Goal: Task Accomplishment & Management: Complete application form

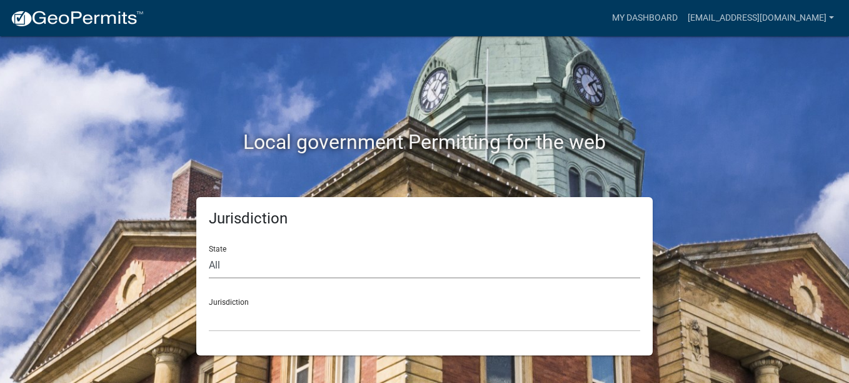
click at [219, 264] on select "All [US_STATE] [US_STATE] [US_STATE] [US_STATE] [US_STATE] [US_STATE] [US_STATE…" at bounding box center [424, 266] width 431 height 26
select select "[US_STATE]"
click at [209, 253] on select "All [US_STATE] [US_STATE] [US_STATE] [US_STATE] [US_STATE] [US_STATE] [US_STATE…" at bounding box center [424, 266] width 431 height 26
click at [231, 301] on div "Jurisdiction [GEOGRAPHIC_DATA], [US_STATE][PERSON_NAME][GEOGRAPHIC_DATA], [US_S…" at bounding box center [424, 309] width 431 height 43
click at [230, 319] on select "[GEOGRAPHIC_DATA], [US_STATE][PERSON_NAME][GEOGRAPHIC_DATA], [US_STATE][PERSON_…" at bounding box center [424, 319] width 431 height 26
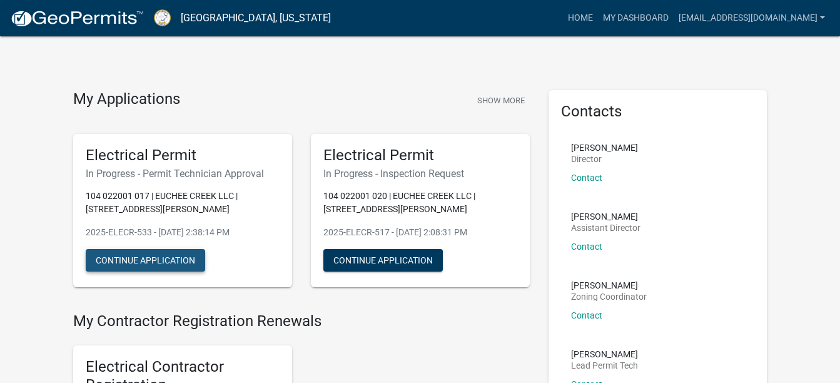
click at [153, 261] on button "Continue Application" at bounding box center [145, 260] width 119 height 23
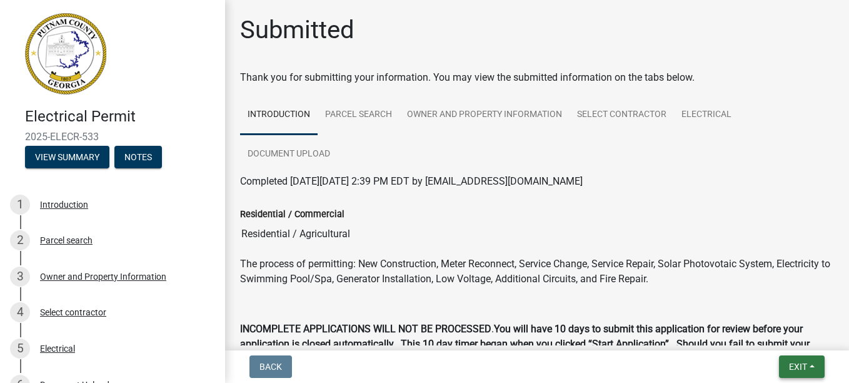
click at [795, 365] on span "Exit" at bounding box center [798, 366] width 18 height 10
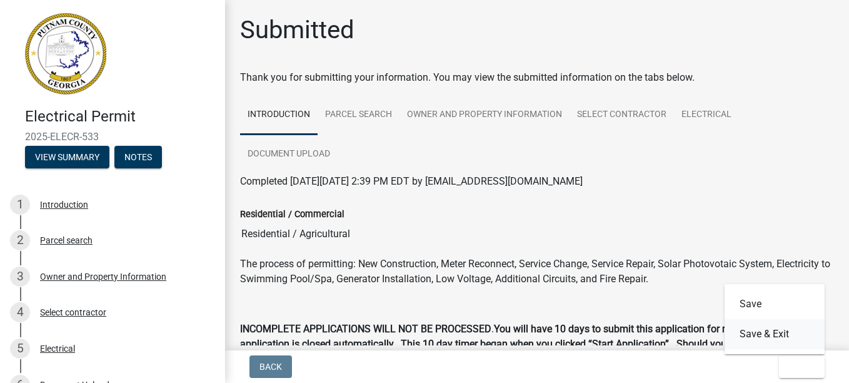
click at [772, 328] on button "Save & Exit" at bounding box center [775, 334] width 100 height 30
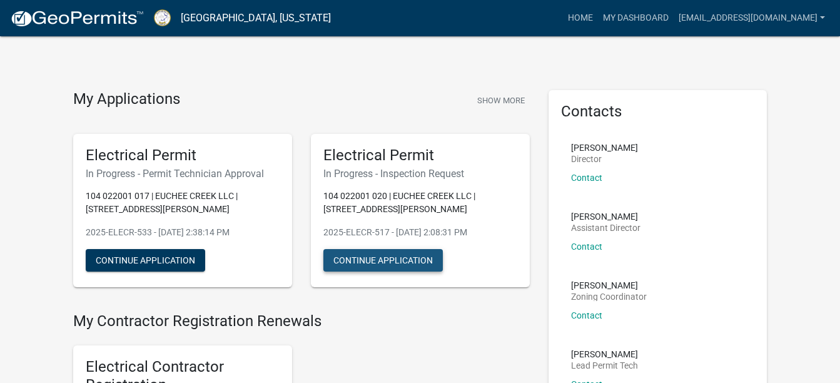
click at [413, 257] on button "Continue Application" at bounding box center [382, 260] width 119 height 23
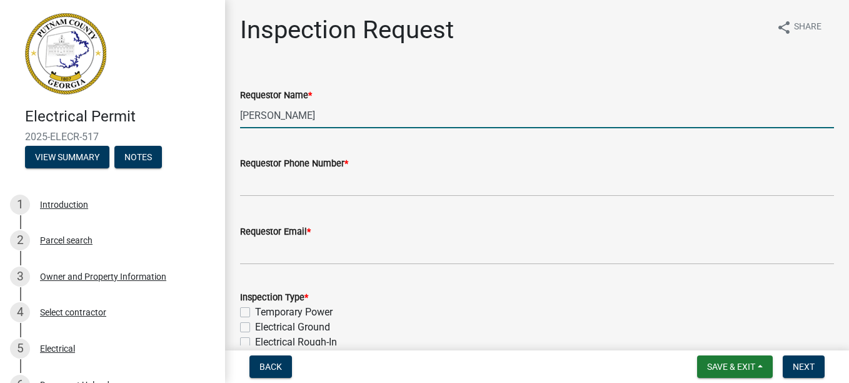
click at [325, 110] on input "[PERSON_NAME]" at bounding box center [537, 116] width 594 height 26
type input "C"
type input "[PERSON_NAME]"
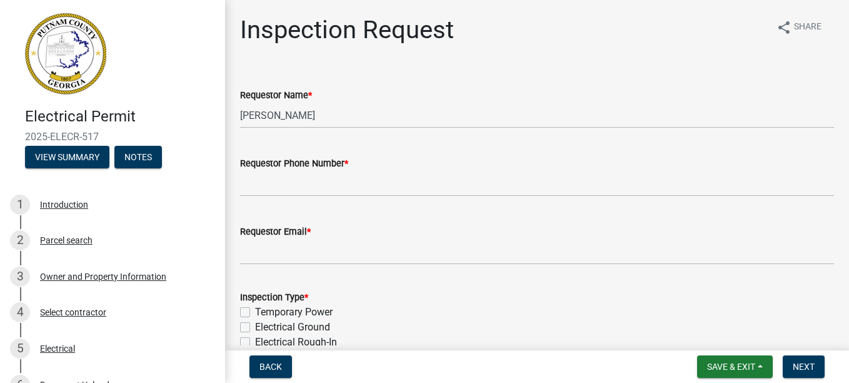
drag, startPoint x: 420, startPoint y: 155, endPoint x: 413, endPoint y: 164, distance: 11.1
click at [413, 164] on div "Requestor Phone Number *" at bounding box center [537, 167] width 594 height 58
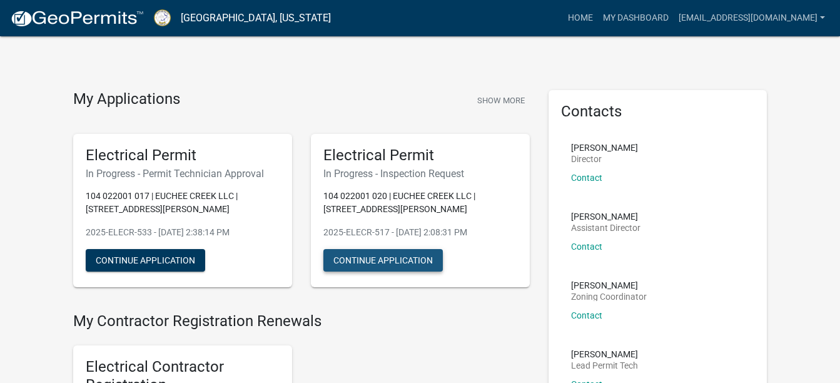
click at [366, 258] on button "Continue Application" at bounding box center [382, 260] width 119 height 23
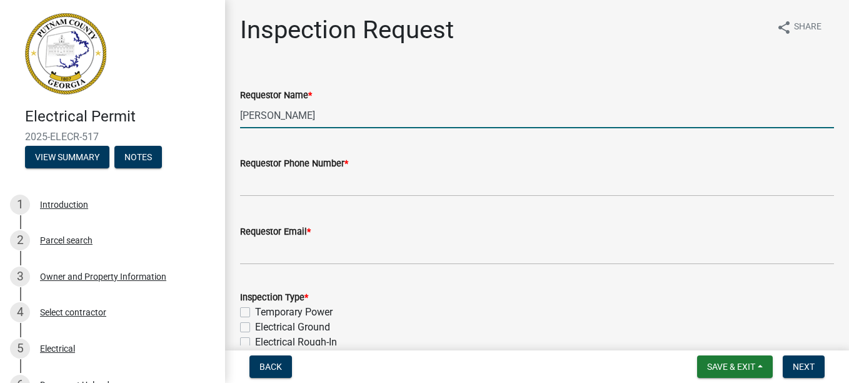
click at [324, 112] on input "[PERSON_NAME]" at bounding box center [537, 116] width 594 height 26
type input "C"
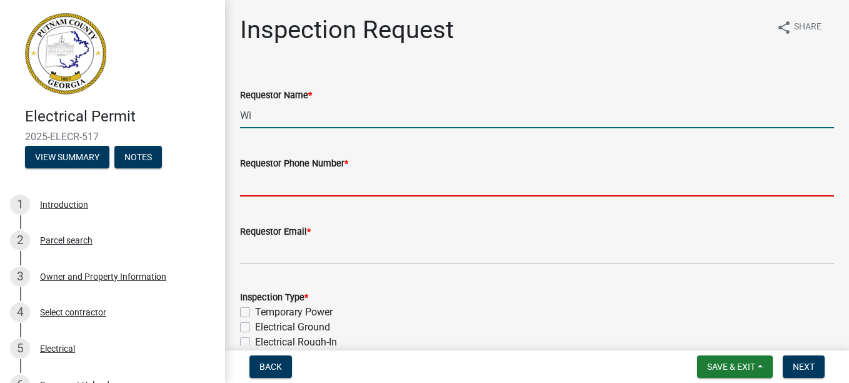
click at [272, 124] on input "Wi" at bounding box center [537, 116] width 594 height 26
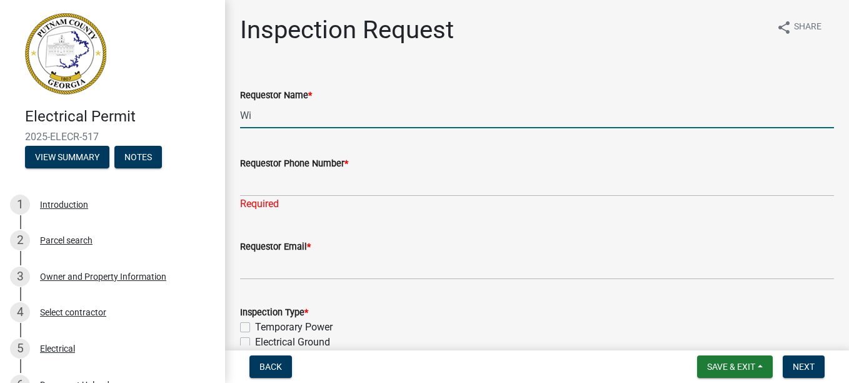
type input "[PERSON_NAME]"
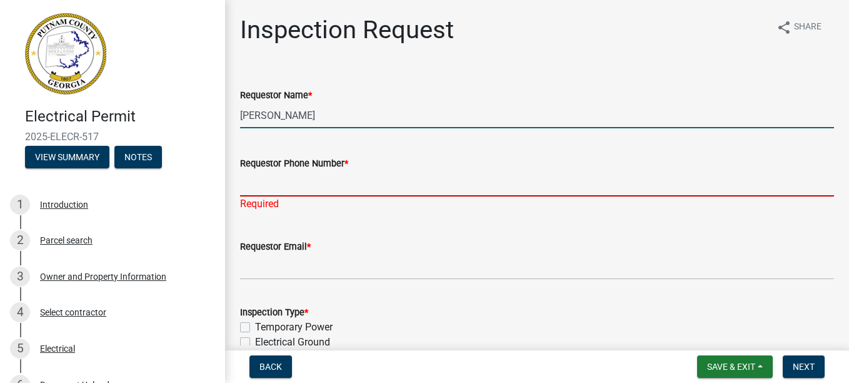
click at [289, 180] on input "Requestor Phone Number *" at bounding box center [537, 184] width 594 height 26
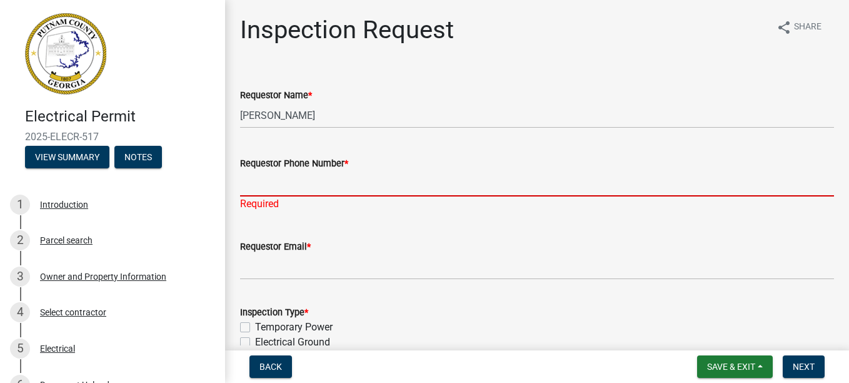
type input "7702060774"
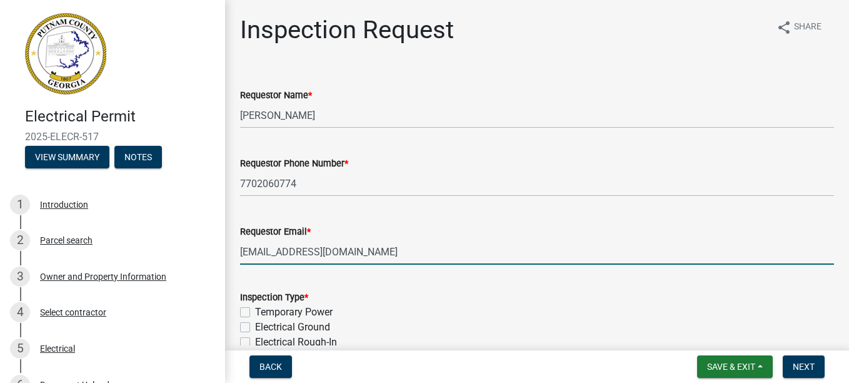
click at [360, 255] on input "[EMAIL_ADDRESS][DOMAIN_NAME]" at bounding box center [537, 252] width 594 height 26
type input "t"
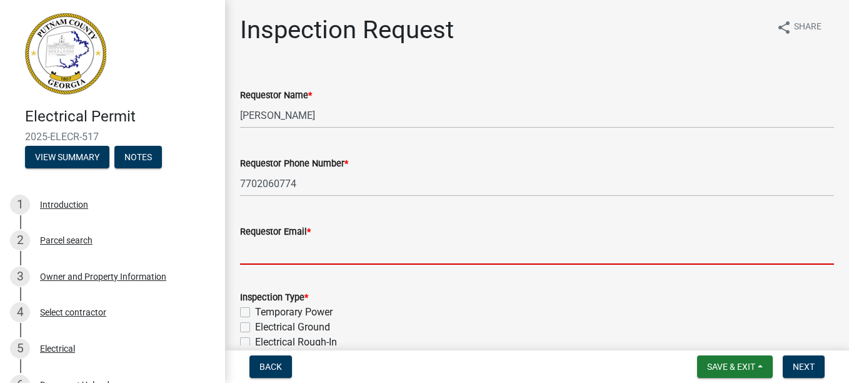
click at [379, 259] on input "Requestor Email *" at bounding box center [537, 252] width 594 height 26
type input "[EMAIL_ADDRESS][DOMAIN_NAME]"
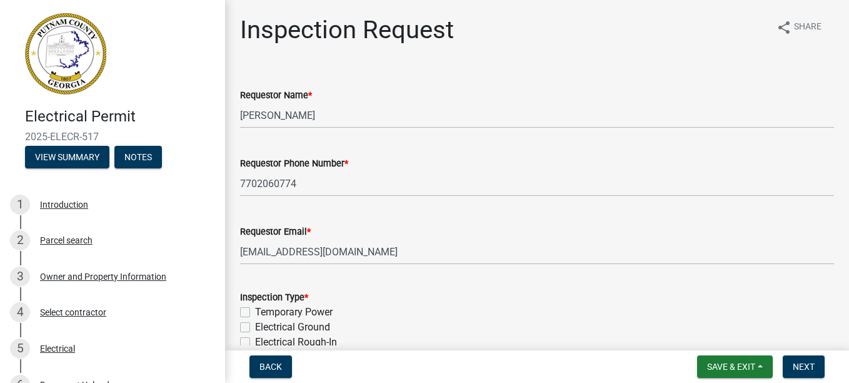
click at [255, 309] on label "Temporary Power" at bounding box center [294, 311] width 78 height 15
click at [255, 309] on input "Temporary Power" at bounding box center [259, 308] width 8 height 8
checkbox input "true"
checkbox input "false"
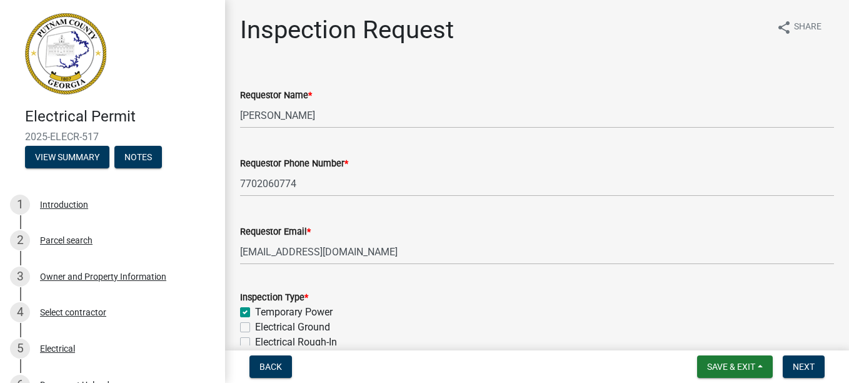
checkbox input "false"
click at [838, 332] on div "Inspection Request share Share Requestor Name * [PERSON_NAME] Requestor Phone N…" at bounding box center [537, 294] width 624 height 558
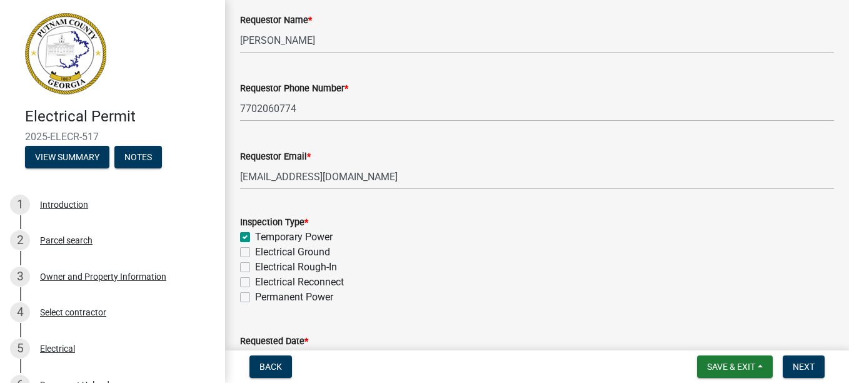
scroll to position [100, 0]
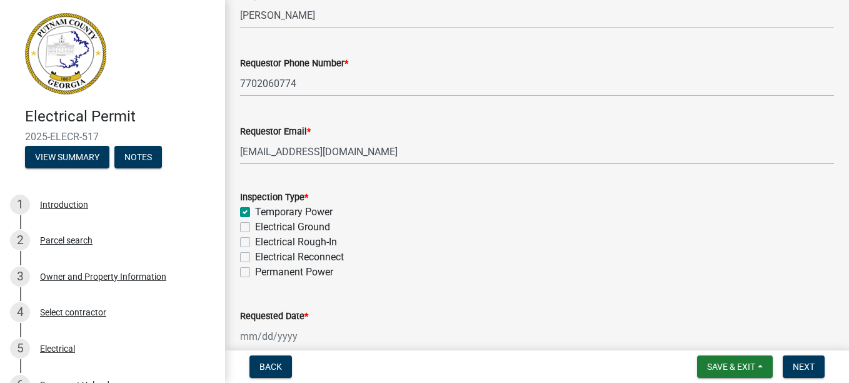
click at [255, 270] on label "Permanent Power" at bounding box center [294, 271] width 78 height 15
click at [255, 270] on input "Permanent Power" at bounding box center [259, 268] width 8 height 8
checkbox input "true"
checkbox input "false"
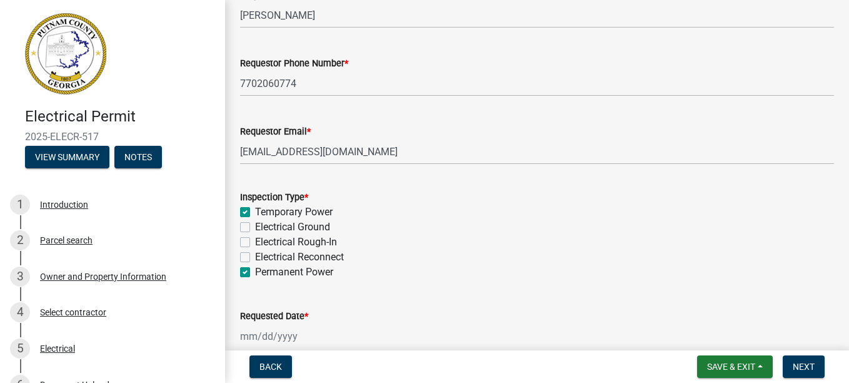
checkbox input "false"
checkbox input "true"
select select "9"
select select "2025"
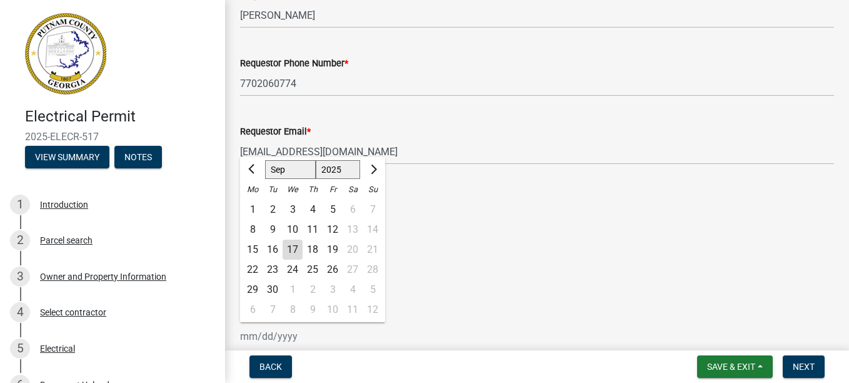
click at [294, 334] on div "[PERSON_NAME] Feb Mar Apr [PERSON_NAME][DATE] Oct Nov [DATE] 1526 1527 1528 152…" at bounding box center [297, 336] width 114 height 26
click at [292, 251] on div "17" at bounding box center [293, 249] width 20 height 20
type input "[DATE]"
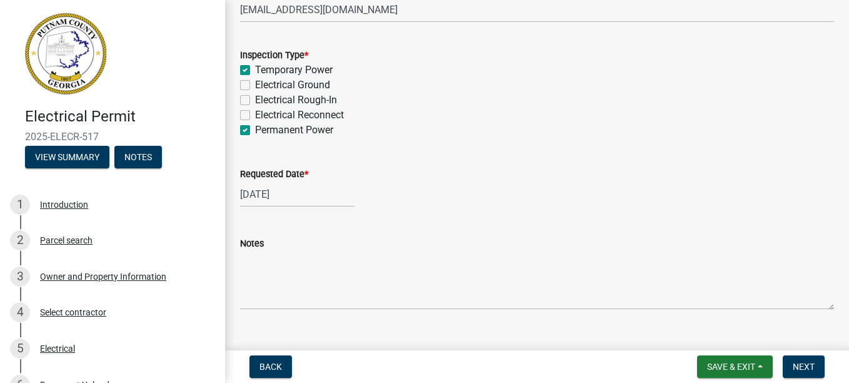
scroll to position [265, 0]
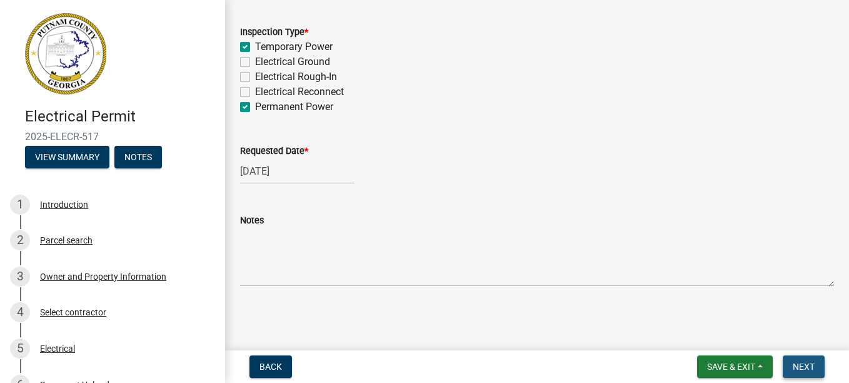
click at [793, 361] on span "Next" at bounding box center [804, 366] width 22 height 10
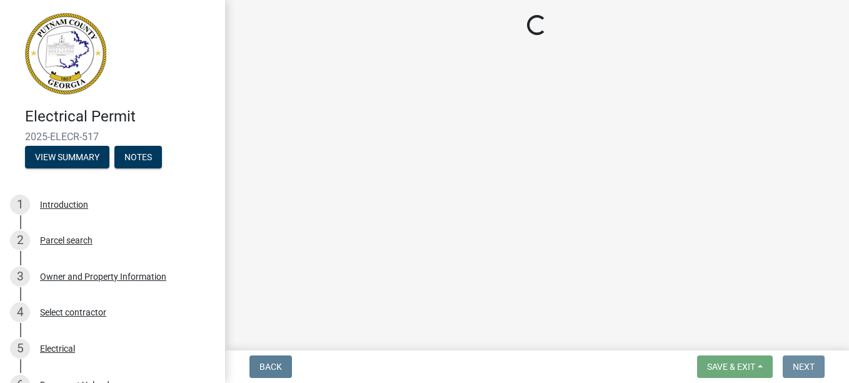
scroll to position [0, 0]
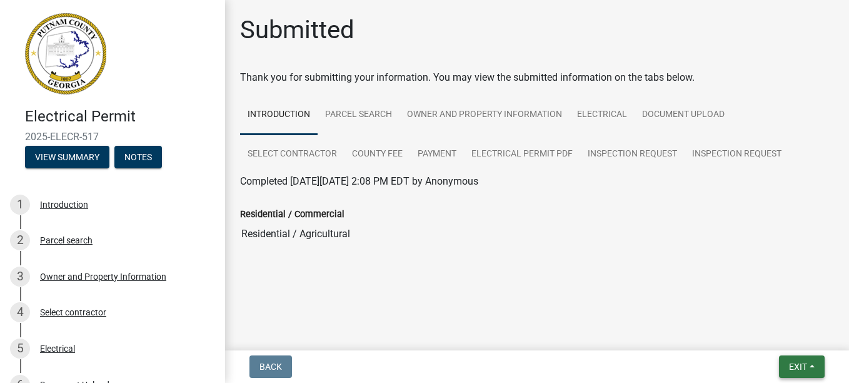
click at [806, 359] on button "Exit" at bounding box center [802, 366] width 46 height 23
click at [792, 360] on button "Exit" at bounding box center [802, 366] width 46 height 23
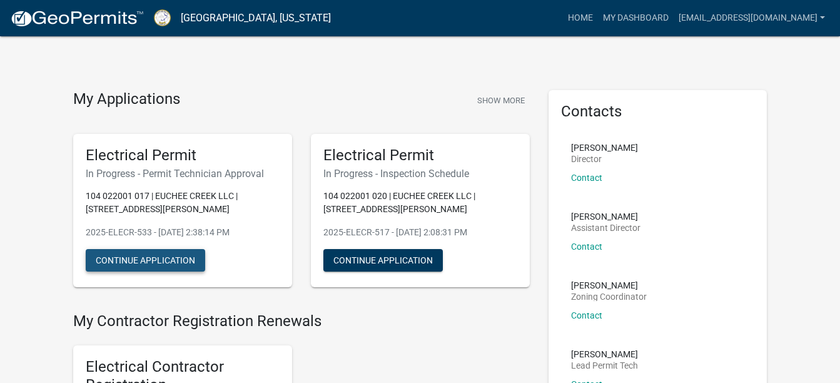
click at [156, 259] on button "Continue Application" at bounding box center [145, 260] width 119 height 23
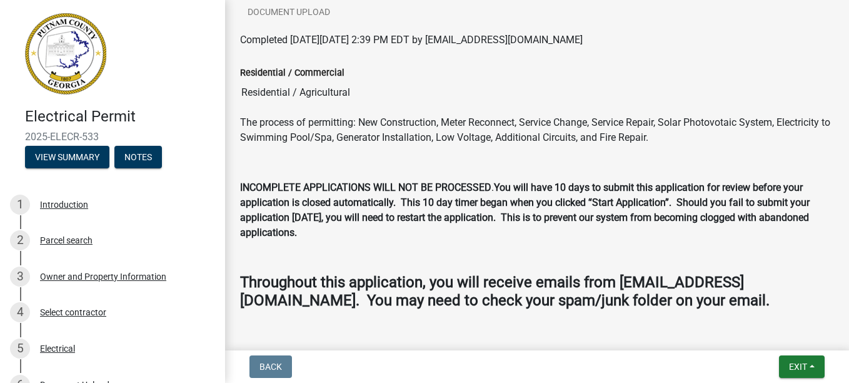
scroll to position [179, 0]
